Goal: Information Seeking & Learning: Learn about a topic

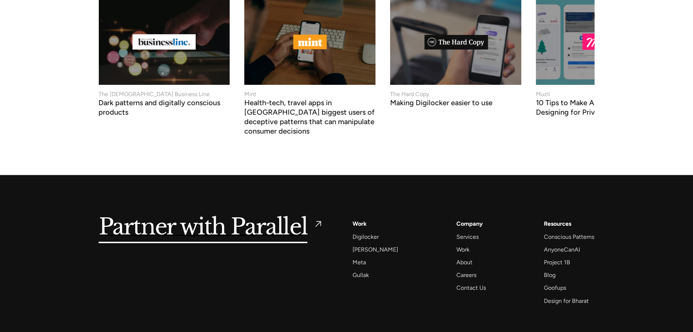
scroll to position [2902, 0]
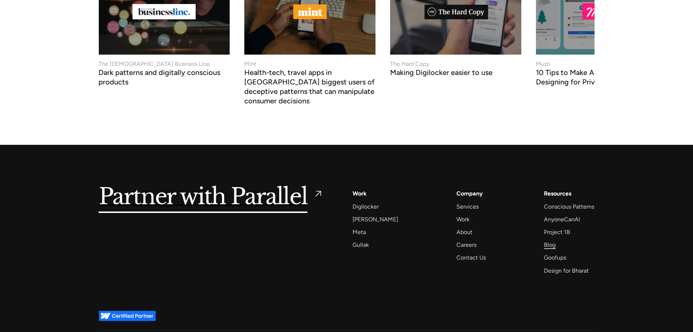
click at [551, 240] on div "Blog" at bounding box center [550, 245] width 12 height 10
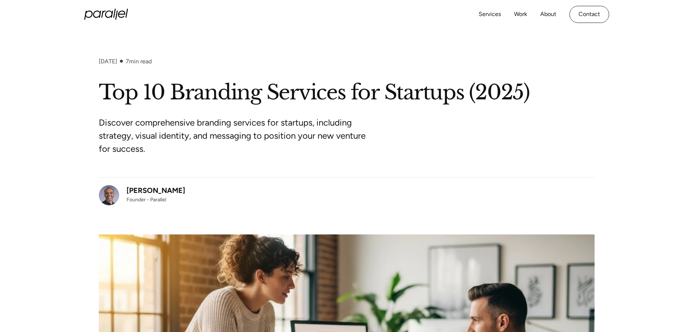
drag, startPoint x: 188, startPoint y: 191, endPoint x: 121, endPoint y: 192, distance: 66.7
click at [121, 192] on div "[PERSON_NAME] Founder - Parallel" at bounding box center [346, 191] width 495 height 28
copy link "[PERSON_NAME]"
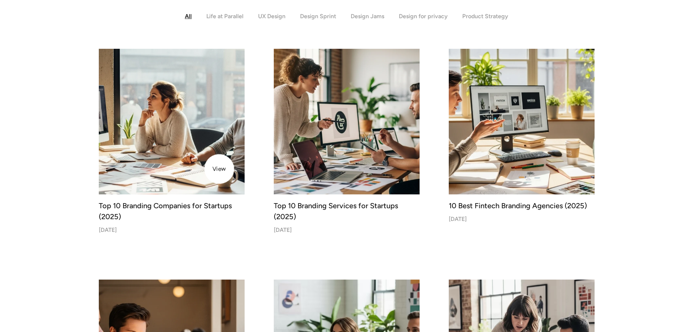
scroll to position [219, 0]
click at [219, 169] on img at bounding box center [171, 121] width 153 height 153
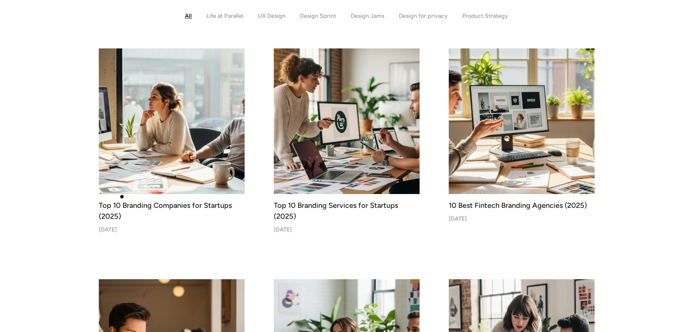
drag, startPoint x: 167, startPoint y: 220, endPoint x: 34, endPoint y: 151, distance: 150.2
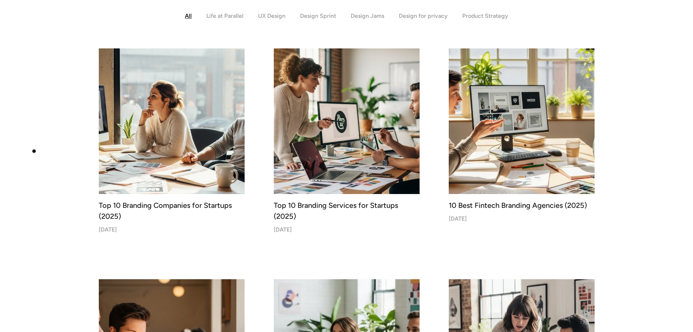
drag, startPoint x: 34, startPoint y: 151, endPoint x: 238, endPoint y: 211, distance: 212.1
click at [238, 211] on div "Top 10 Branding Companies for Startups (2025)" at bounding box center [172, 211] width 146 height 22
